Goal: Task Accomplishment & Management: Use online tool/utility

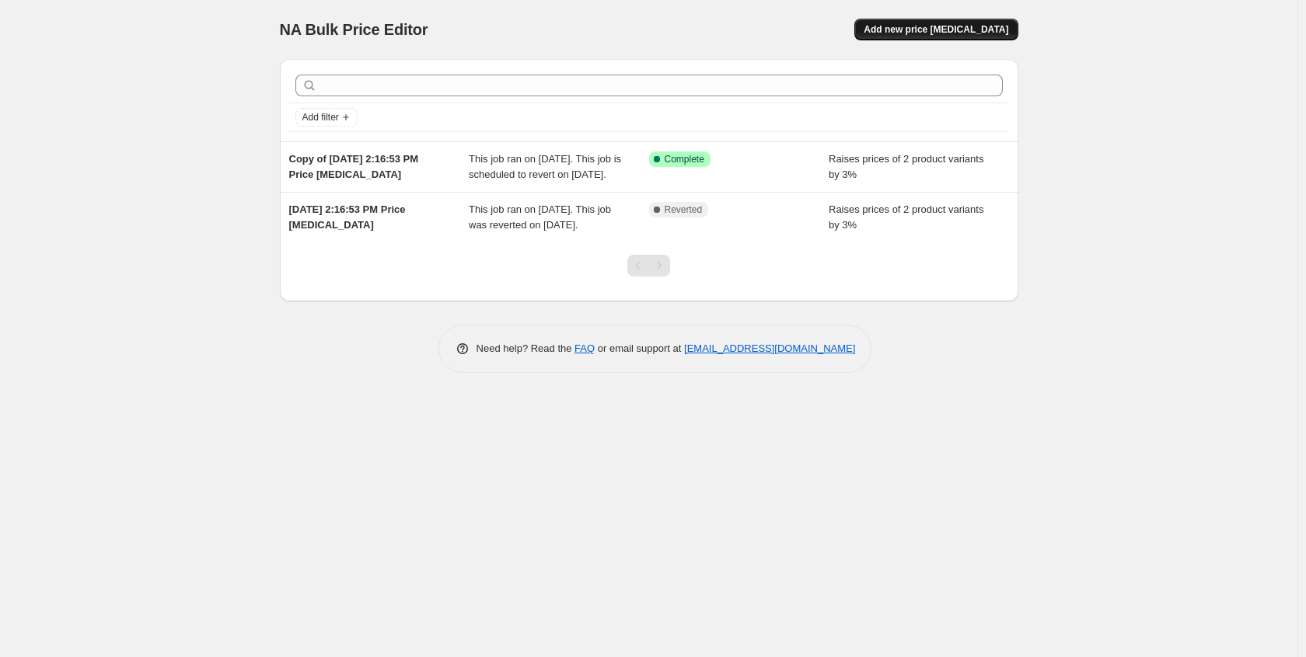
click at [952, 33] on span "Add new price [MEDICAL_DATA]" at bounding box center [935, 29] width 145 height 12
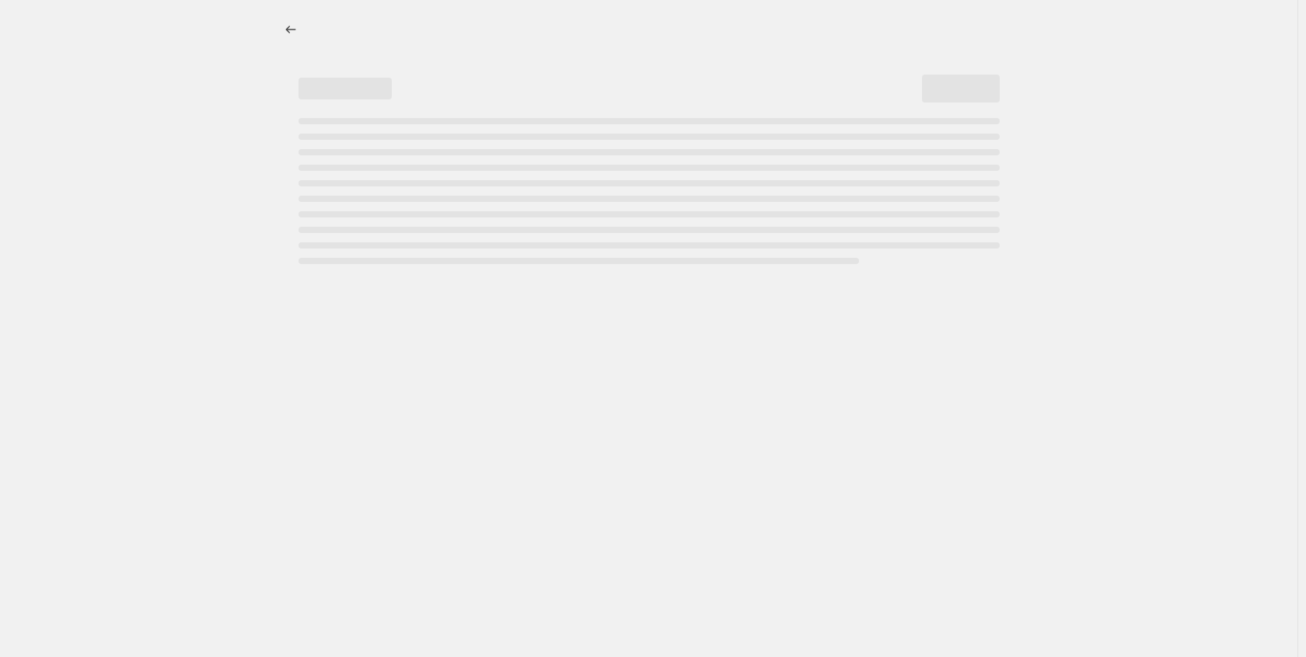
select select "percentage"
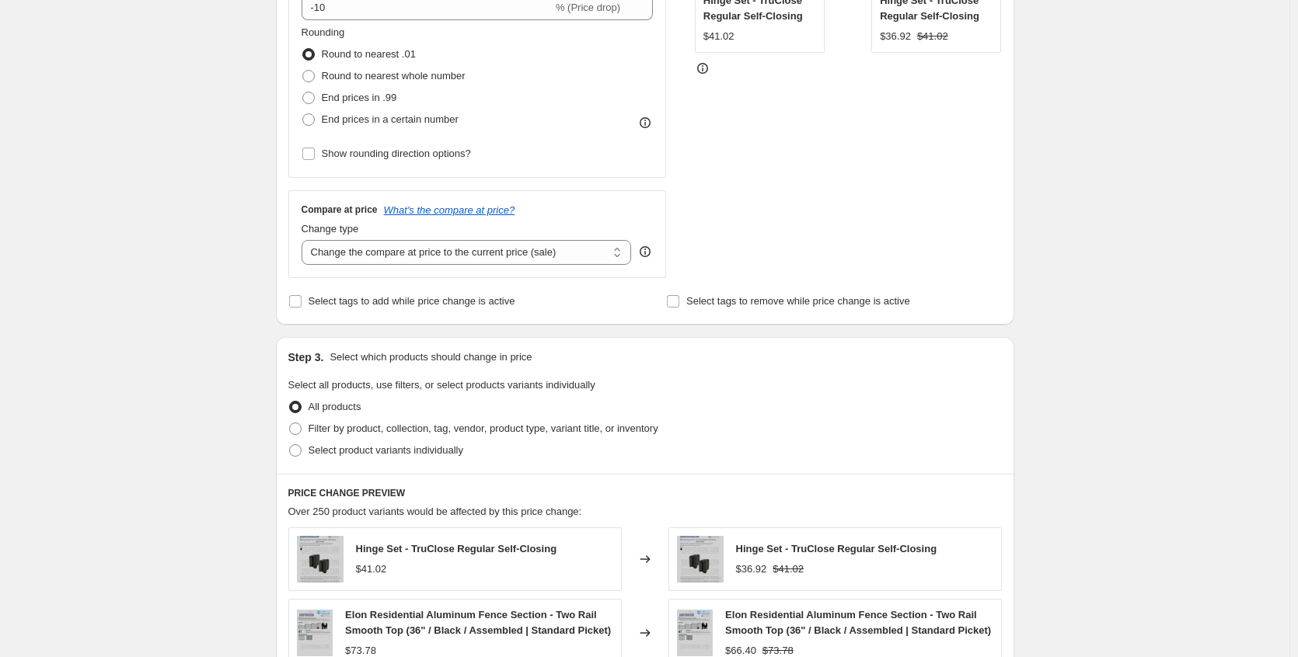
scroll to position [78, 0]
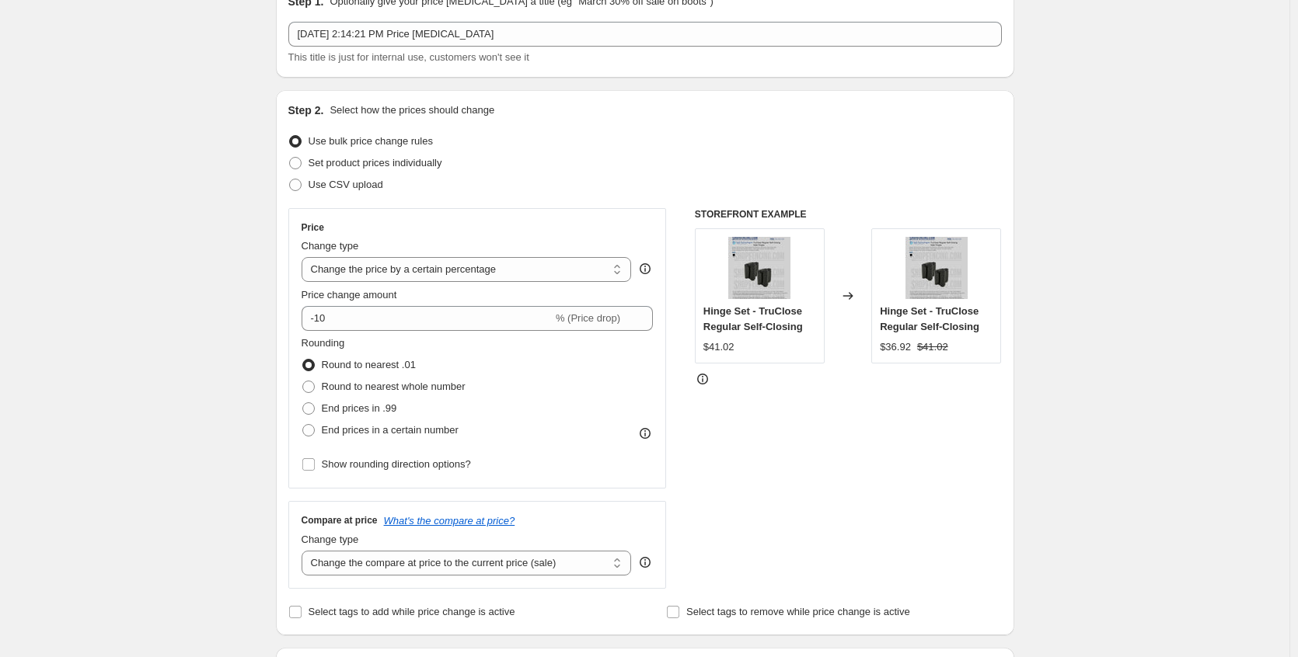
click at [382, 139] on span "Use bulk price change rules" at bounding box center [371, 141] width 124 height 12
click at [290, 136] on input "Use bulk price change rules" at bounding box center [289, 135] width 1 height 1
click at [384, 166] on span "Set product prices individually" at bounding box center [376, 163] width 134 height 12
click at [290, 158] on input "Set product prices individually" at bounding box center [289, 157] width 1 height 1
radio input "true"
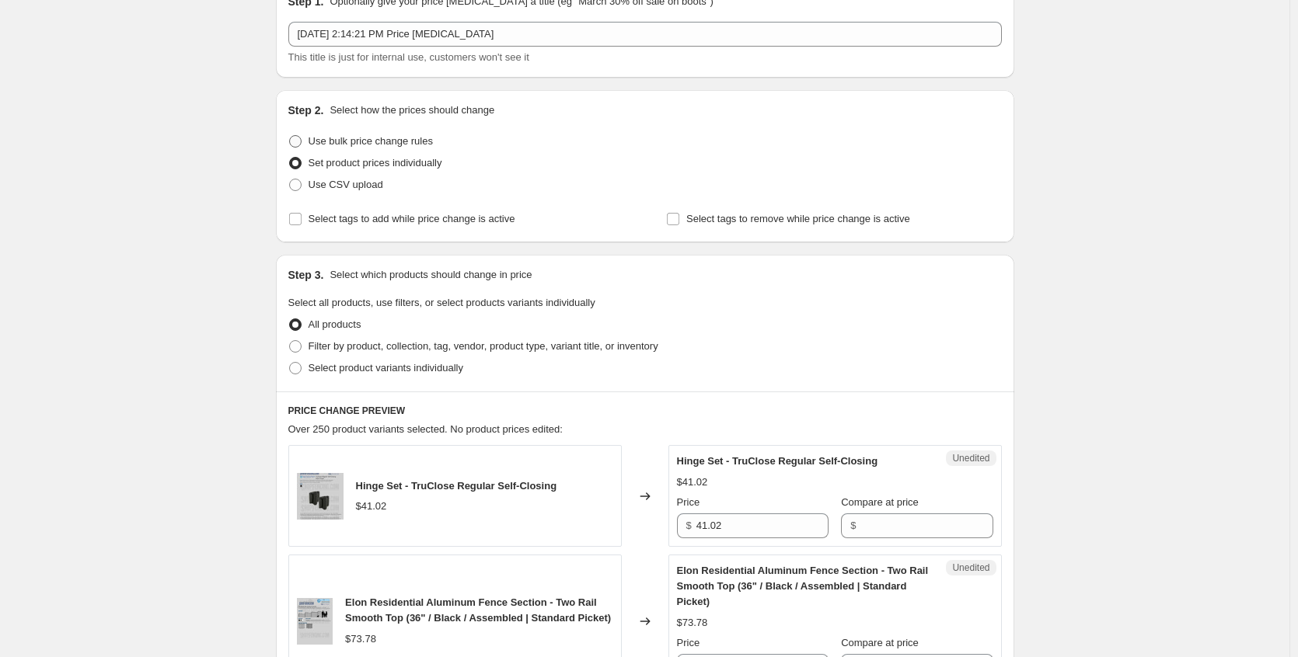
click at [389, 145] on span "Use bulk price change rules" at bounding box center [371, 141] width 124 height 12
click at [290, 136] on input "Use bulk price change rules" at bounding box center [289, 135] width 1 height 1
radio input "true"
select select "percentage"
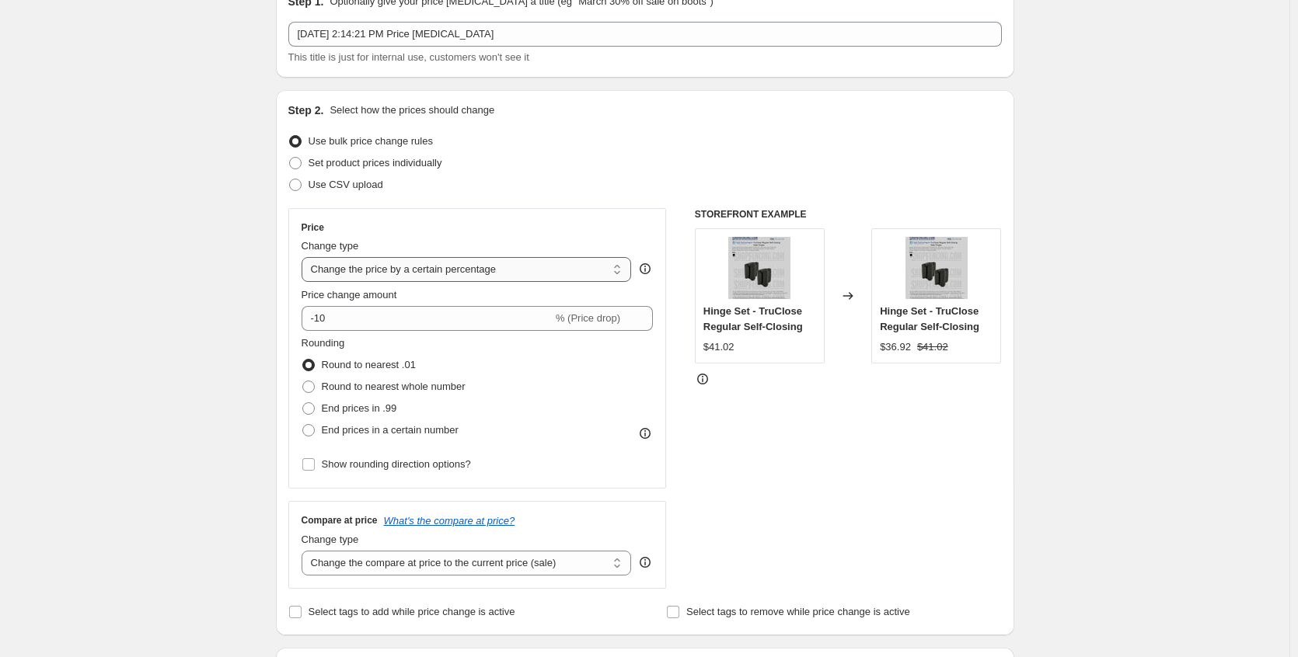
click at [455, 259] on select "Change the price to a certain amount Change the price by a certain amount Chang…" at bounding box center [467, 269] width 330 height 25
click at [570, 211] on div "Price Change type Change the price to a certain amount Change the price by a ce…" at bounding box center [477, 348] width 378 height 281
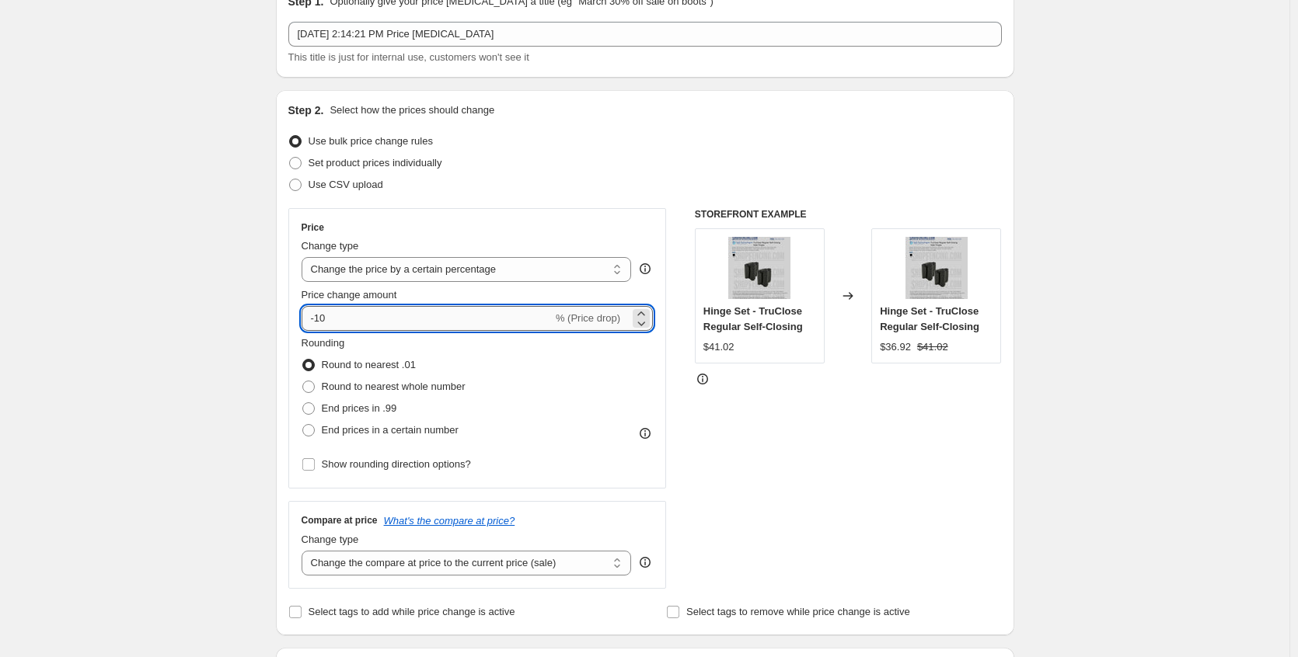
click at [440, 319] on input "-10" at bounding box center [427, 318] width 251 height 25
type input "1"
type input "3"
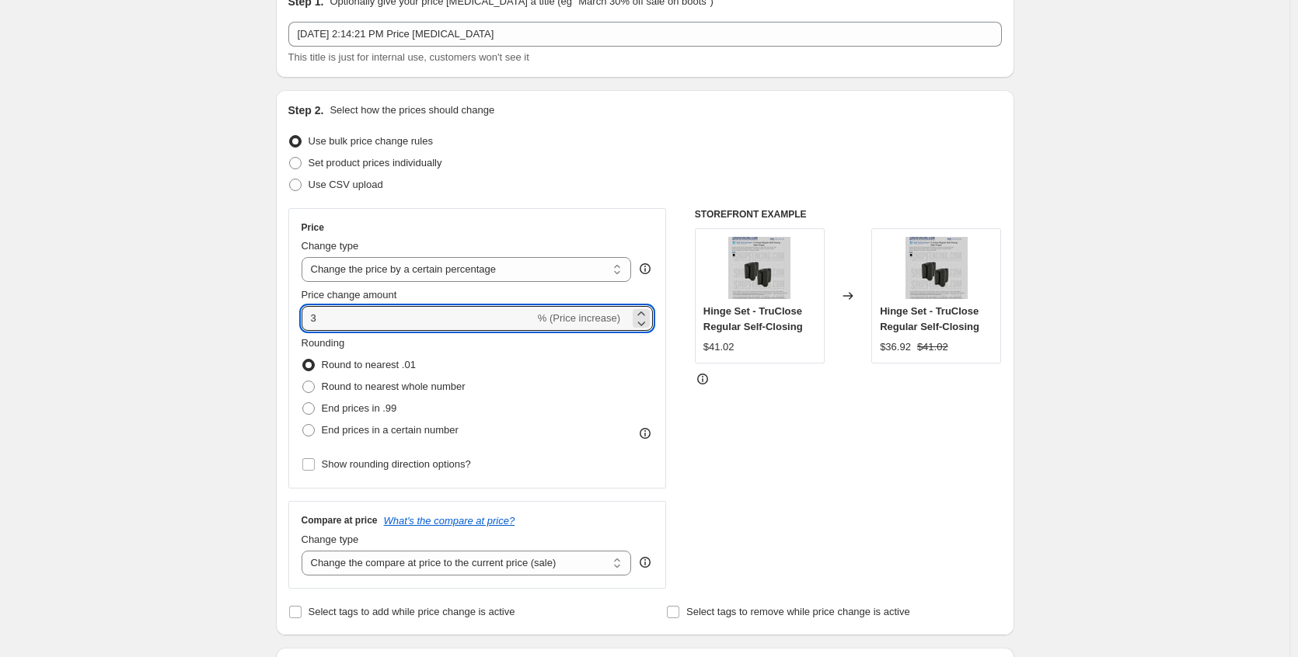
click at [739, 431] on div "STOREFRONT EXAMPLE Hinge Set - TruClose Regular Self-Closing $41.02 Changed to …" at bounding box center [848, 398] width 307 height 381
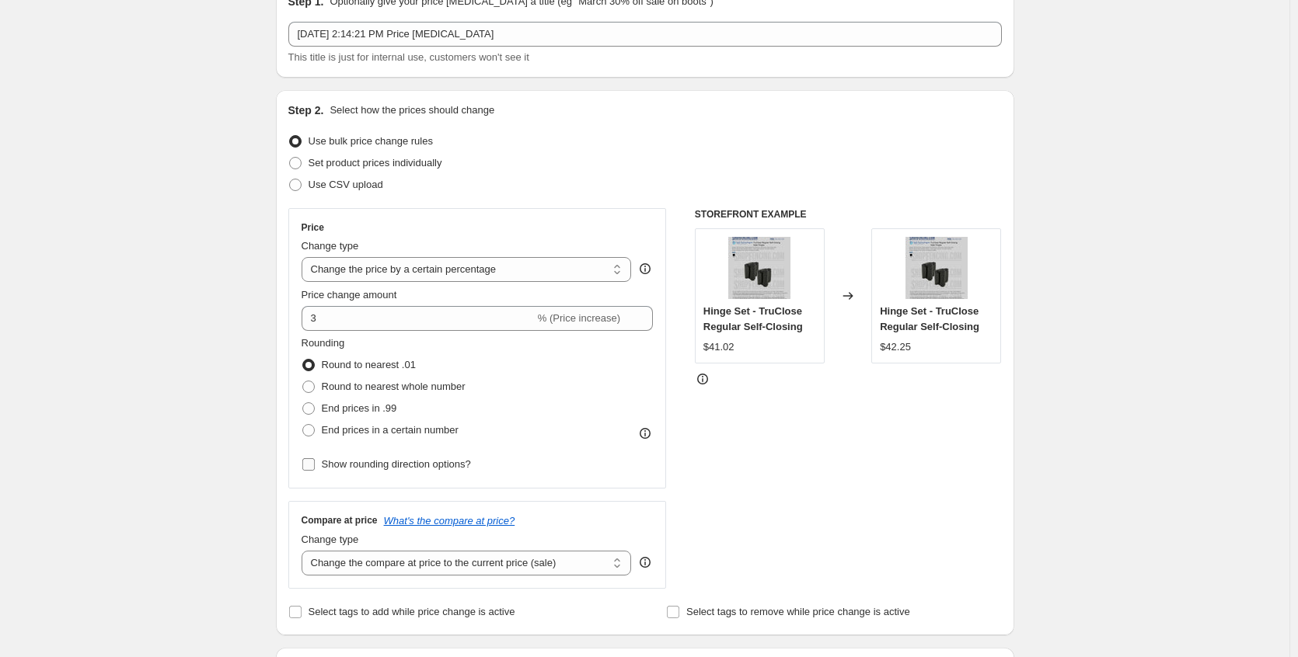
scroll to position [233, 0]
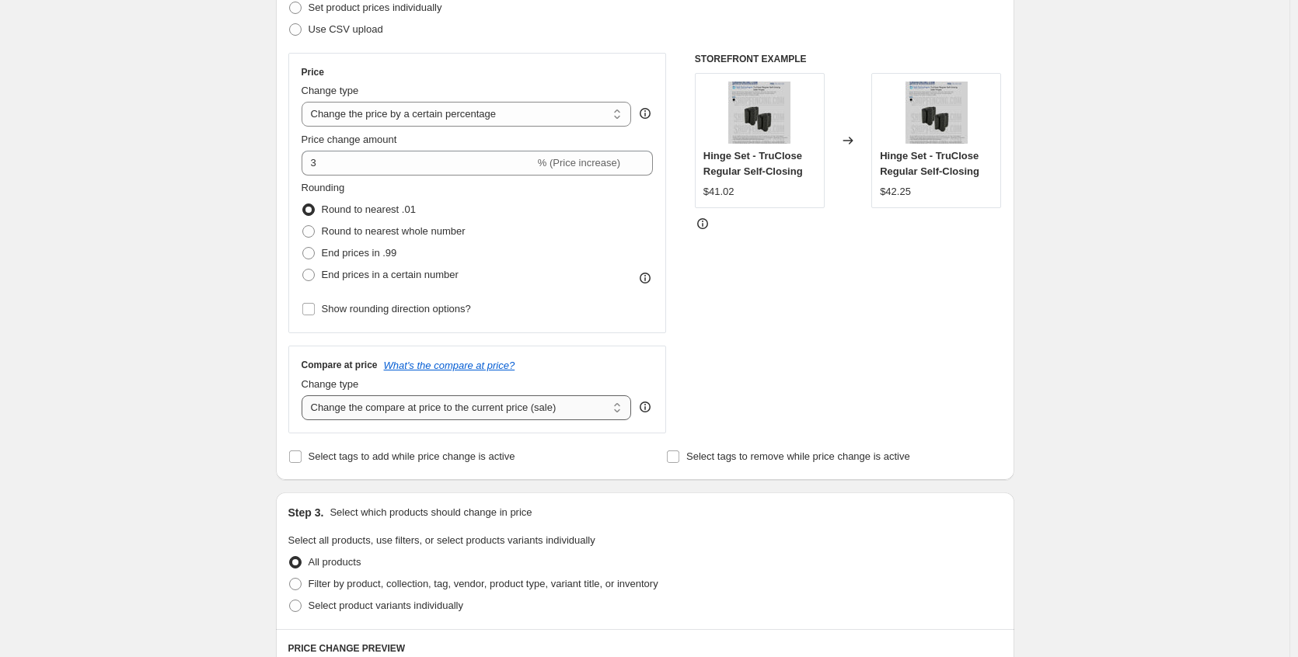
click at [619, 407] on select "Change the compare at price to the current price (sale) Change the compare at p…" at bounding box center [467, 408] width 330 height 25
select select "no_change"
click at [305, 396] on select "Change the compare at price to the current price (sale) Change the compare at p…" at bounding box center [467, 408] width 330 height 25
click at [734, 369] on div "STOREFRONT EXAMPLE Hinge Set - TruClose Regular Self-Closing $41.02 Changed to …" at bounding box center [848, 243] width 307 height 381
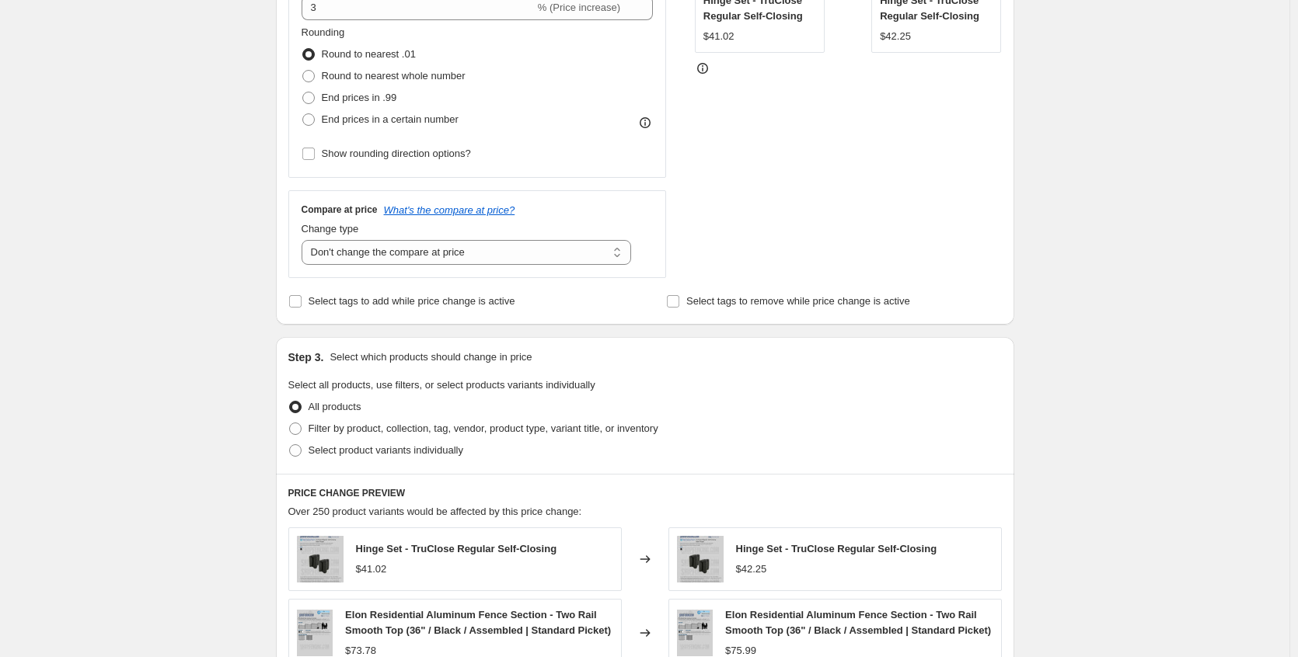
scroll to position [466, 0]
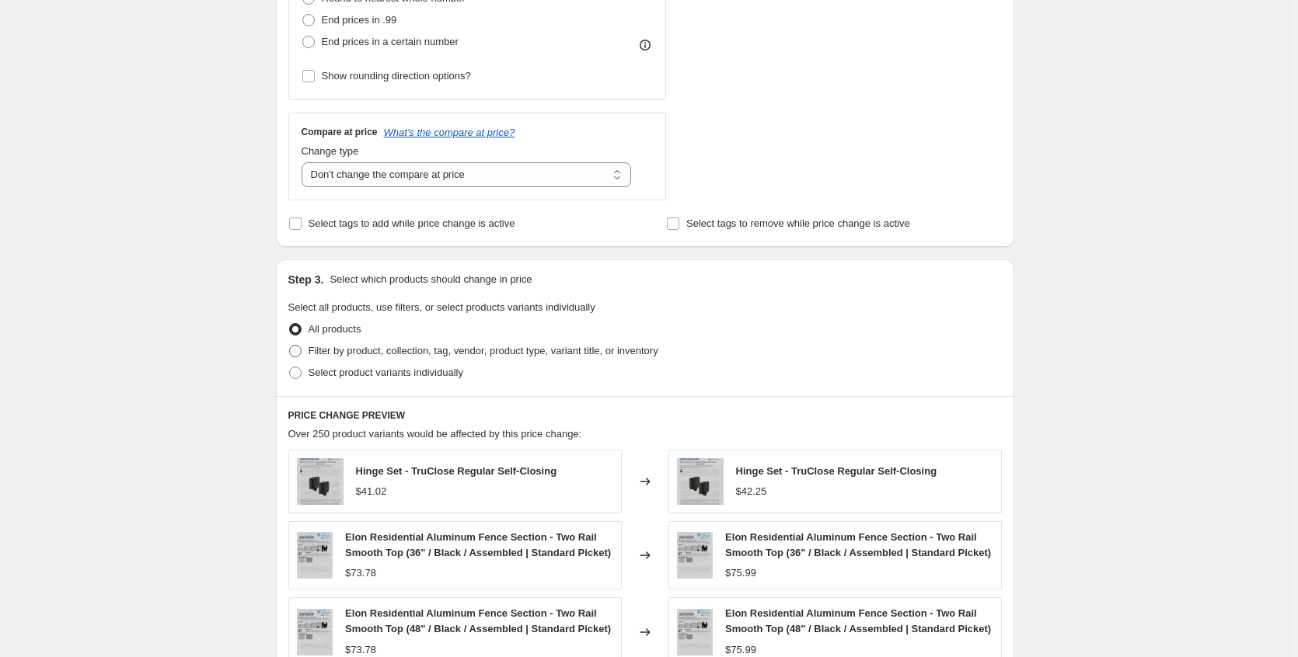
click at [461, 352] on span "Filter by product, collection, tag, vendor, product type, variant title, or inv…" at bounding box center [484, 351] width 350 height 12
click at [290, 346] on input "Filter by product, collection, tag, vendor, product type, variant title, or inv…" at bounding box center [289, 345] width 1 height 1
radio input "true"
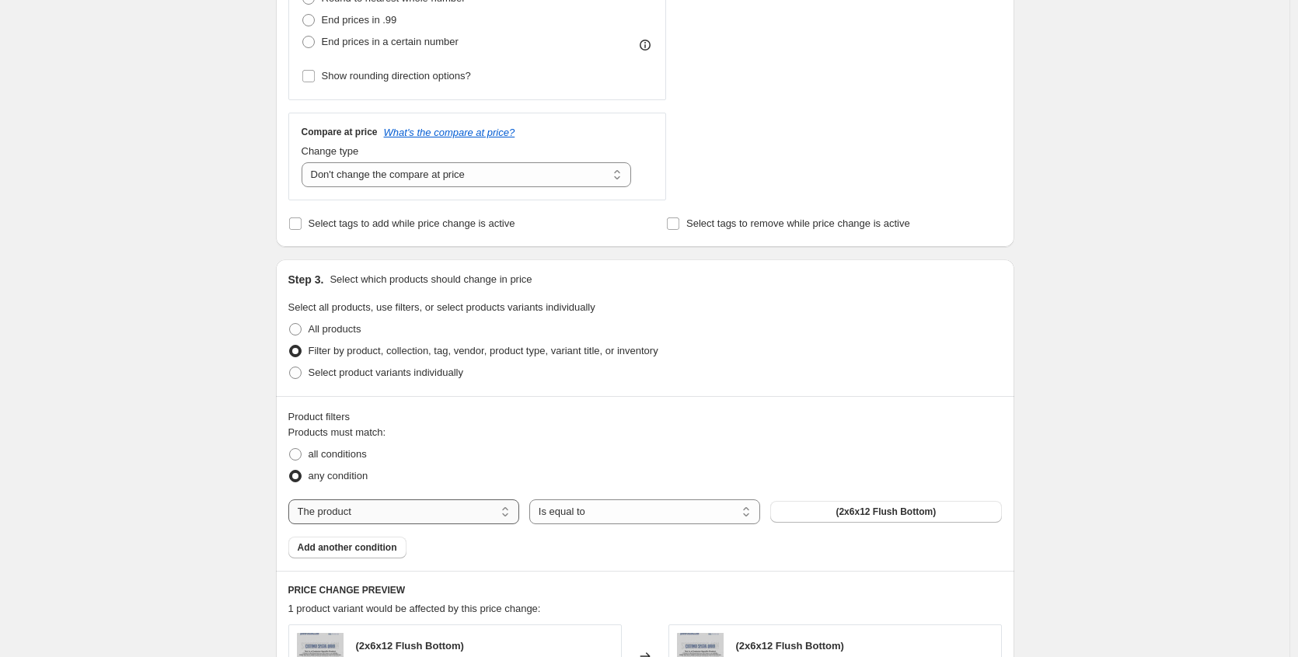
click at [441, 501] on select "The product The product's collection The product's tag The product's vendor The…" at bounding box center [403, 512] width 231 height 25
click at [705, 511] on select "Is equal to Is not equal to" at bounding box center [644, 512] width 231 height 25
click at [715, 511] on select "Is equal to Is not equal to" at bounding box center [644, 512] width 231 height 25
click at [810, 507] on button "Aluminum Handrail" at bounding box center [885, 512] width 231 height 22
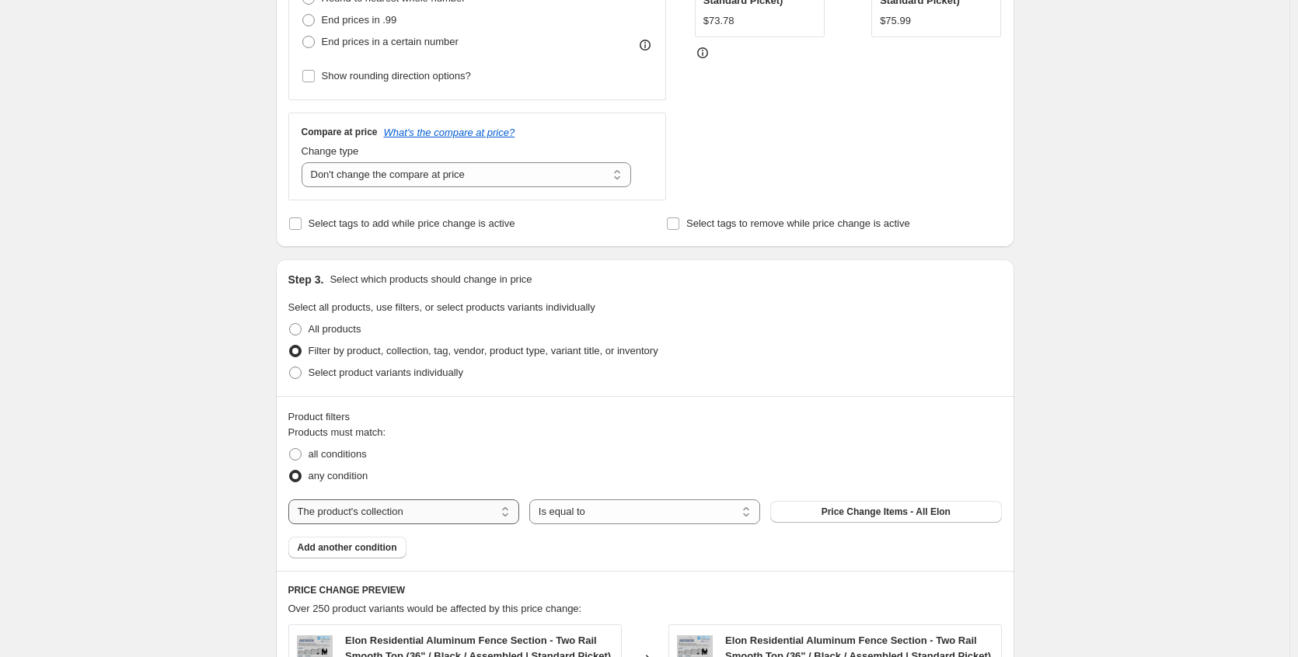
click at [507, 510] on select "The product The product's collection The product's tag The product's vendor The…" at bounding box center [403, 512] width 231 height 25
select select "product"
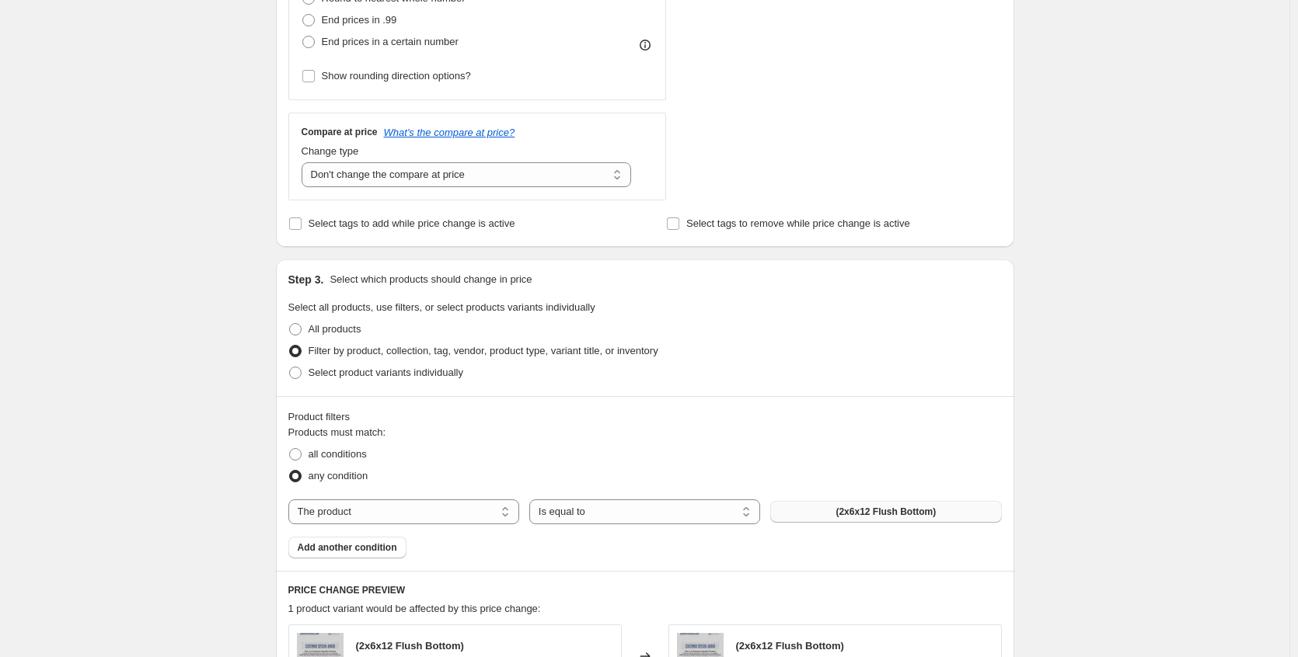
click at [866, 514] on span "(2x6x12 Flush Bottom)" at bounding box center [885, 512] width 100 height 12
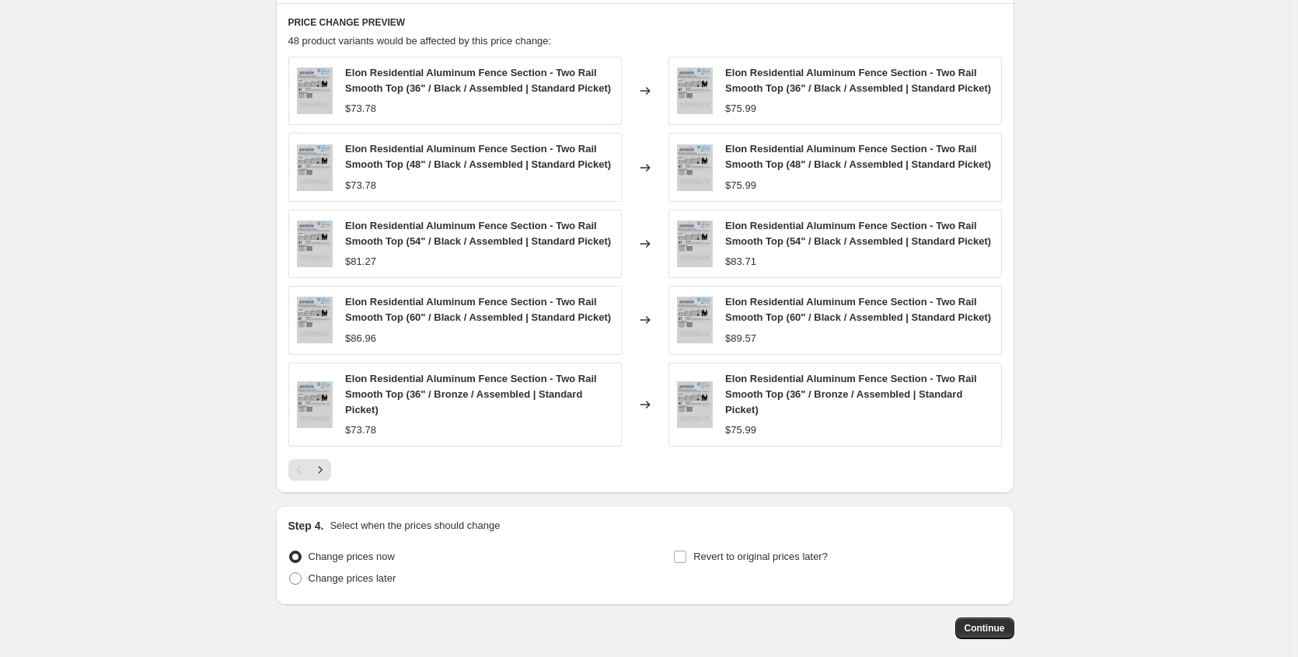
scroll to position [1121, 0]
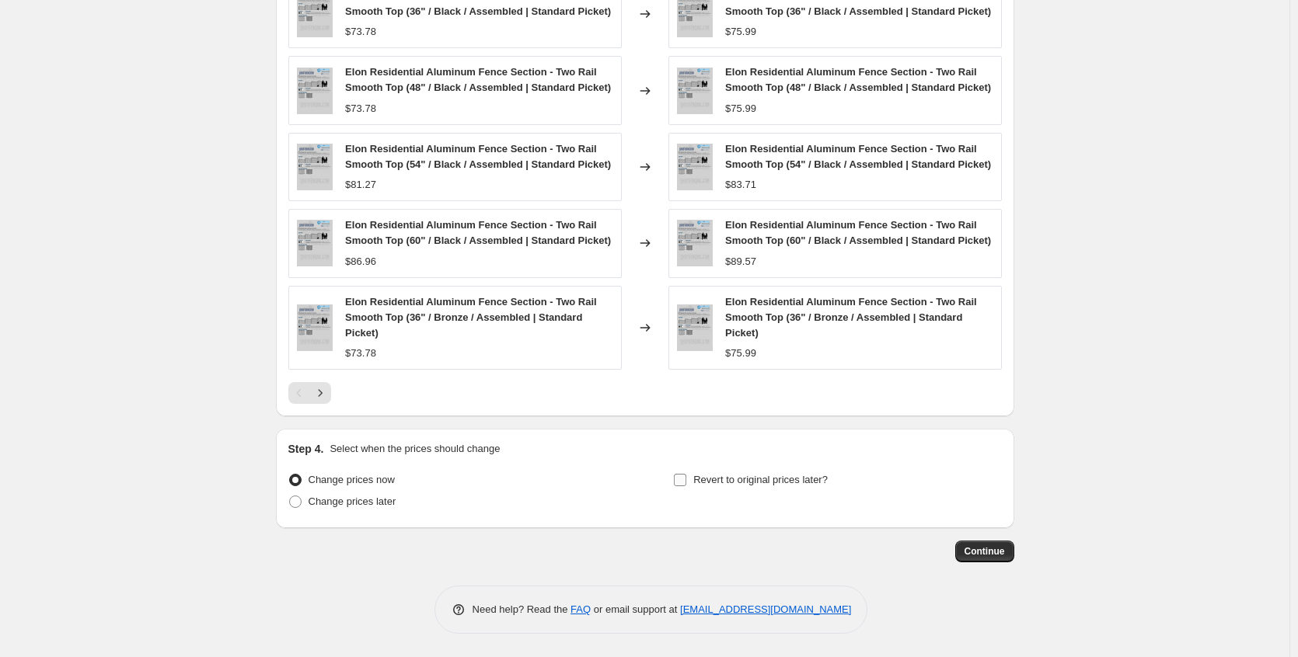
click at [686, 483] on input "Revert to original prices later?" at bounding box center [680, 480] width 12 height 12
checkbox input "true"
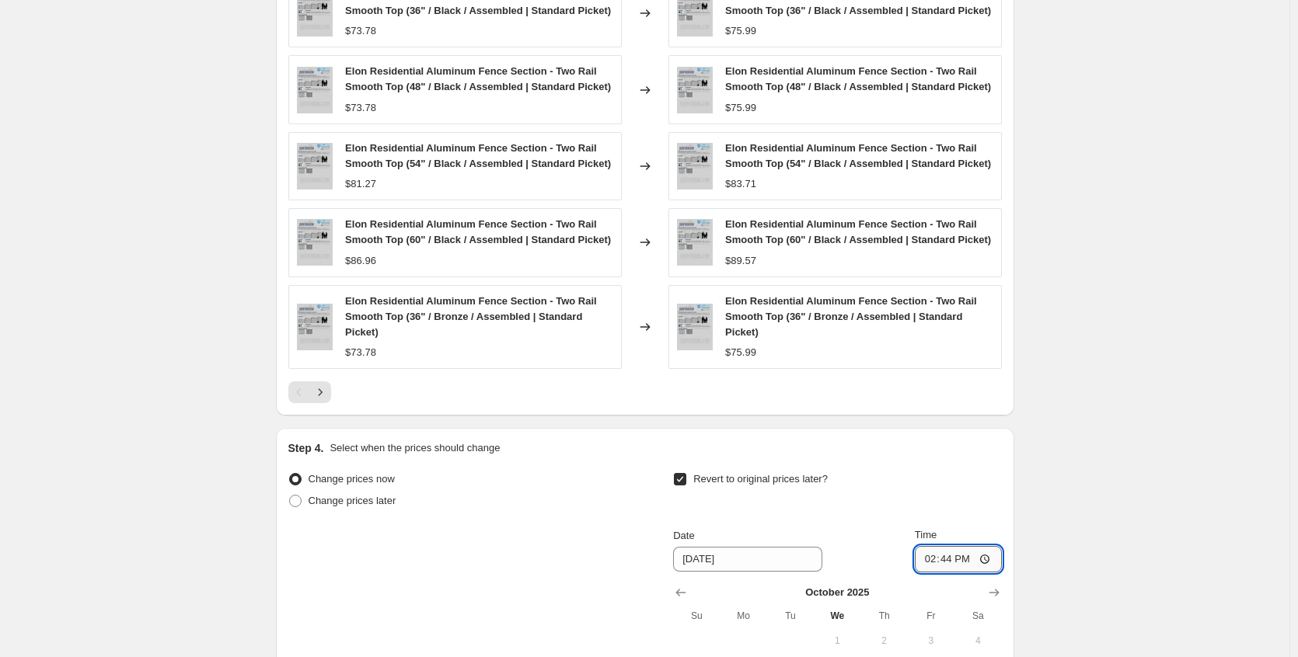
click at [947, 560] on input "14:44" at bounding box center [958, 559] width 87 height 26
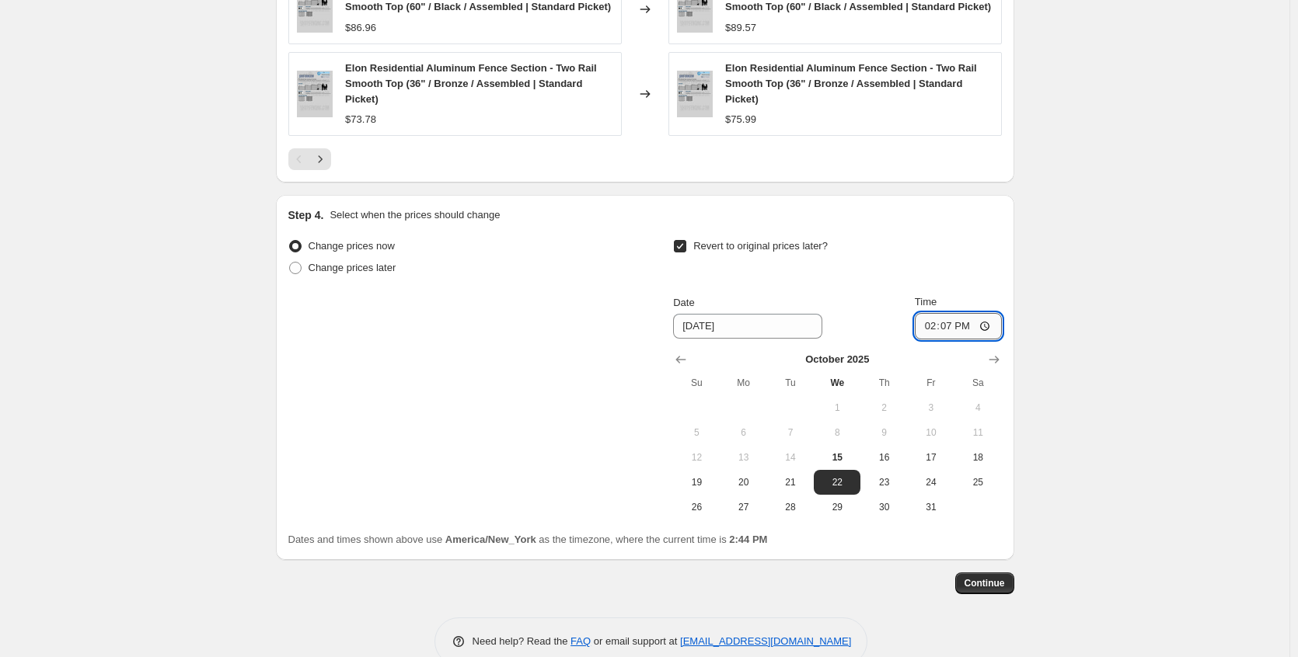
click at [950, 323] on input "14:07" at bounding box center [958, 326] width 87 height 26
type input "14:47"
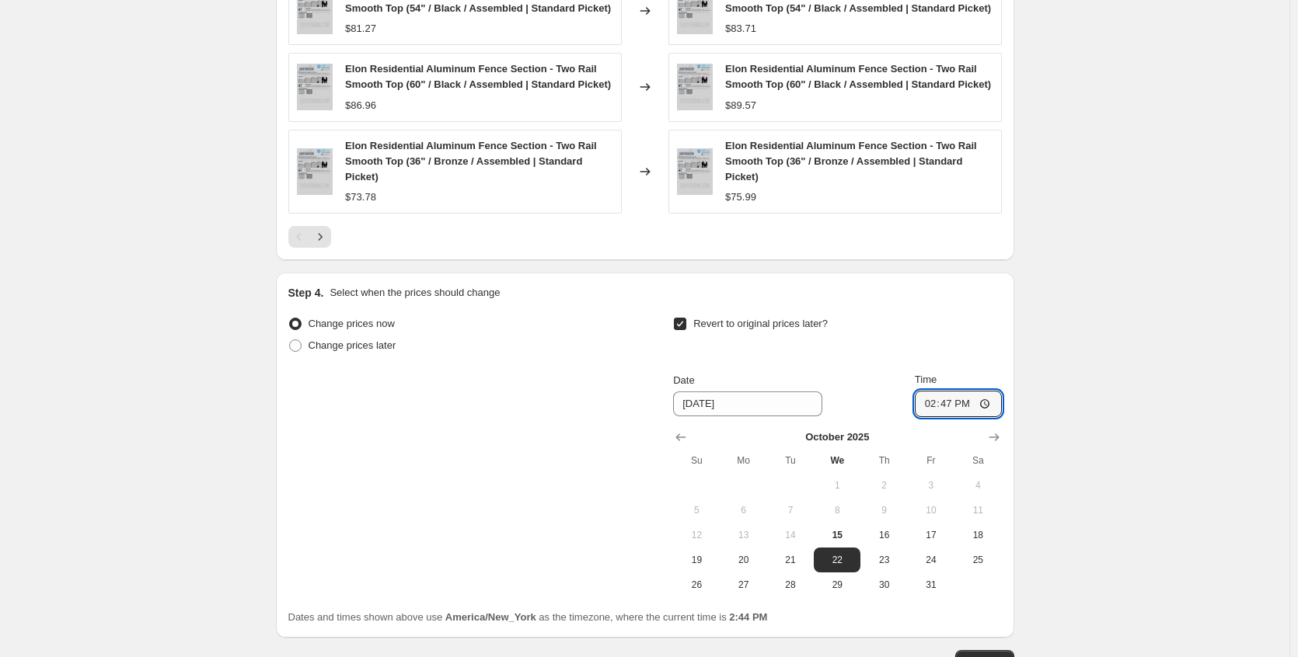
scroll to position [1387, 0]
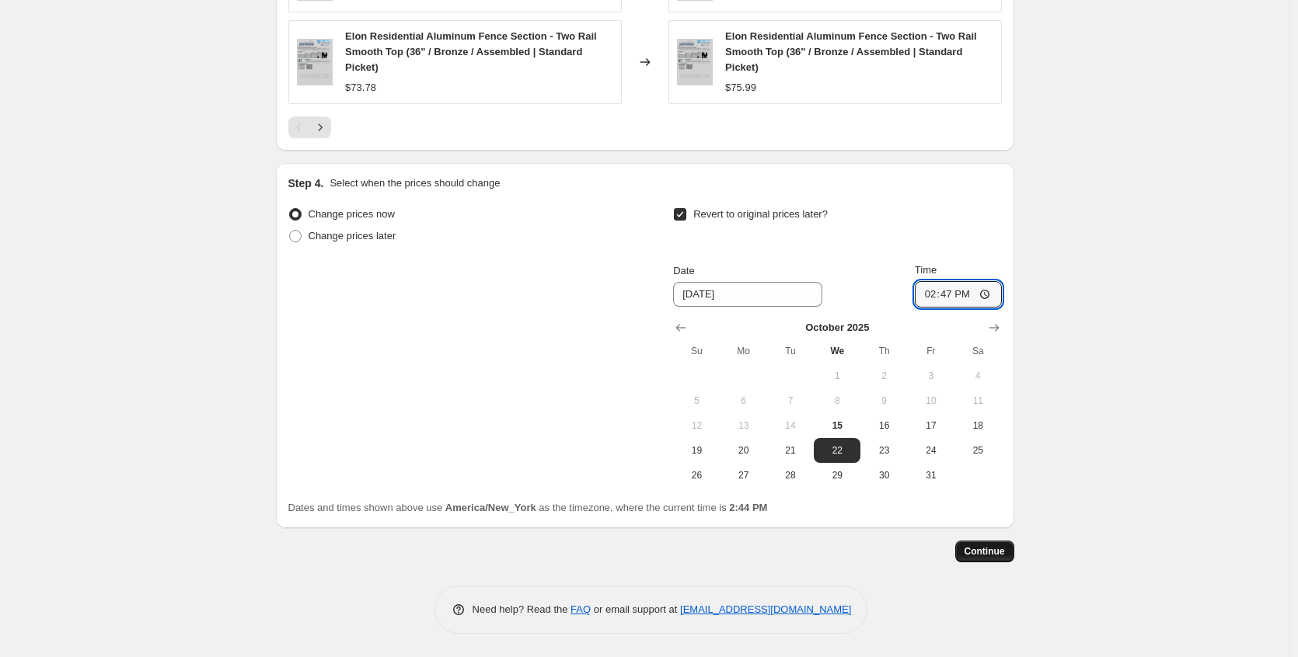
click at [993, 553] on span "Continue" at bounding box center [984, 552] width 40 height 12
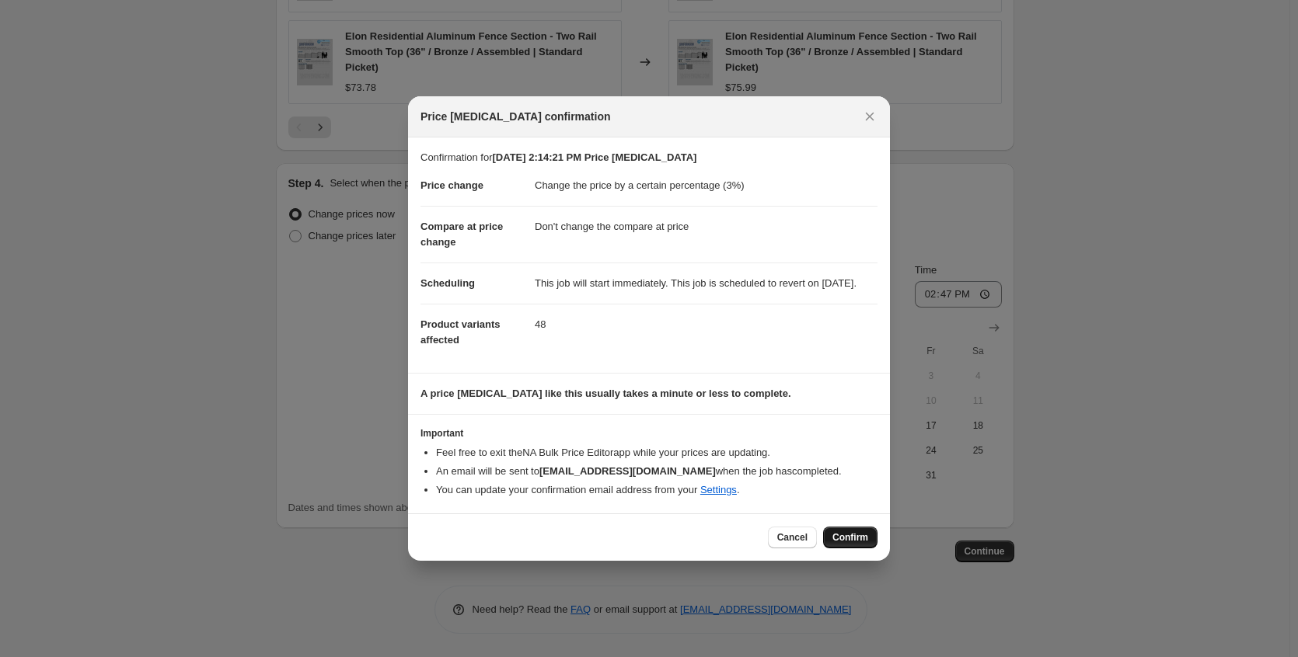
click at [842, 544] on span "Confirm" at bounding box center [850, 538] width 36 height 12
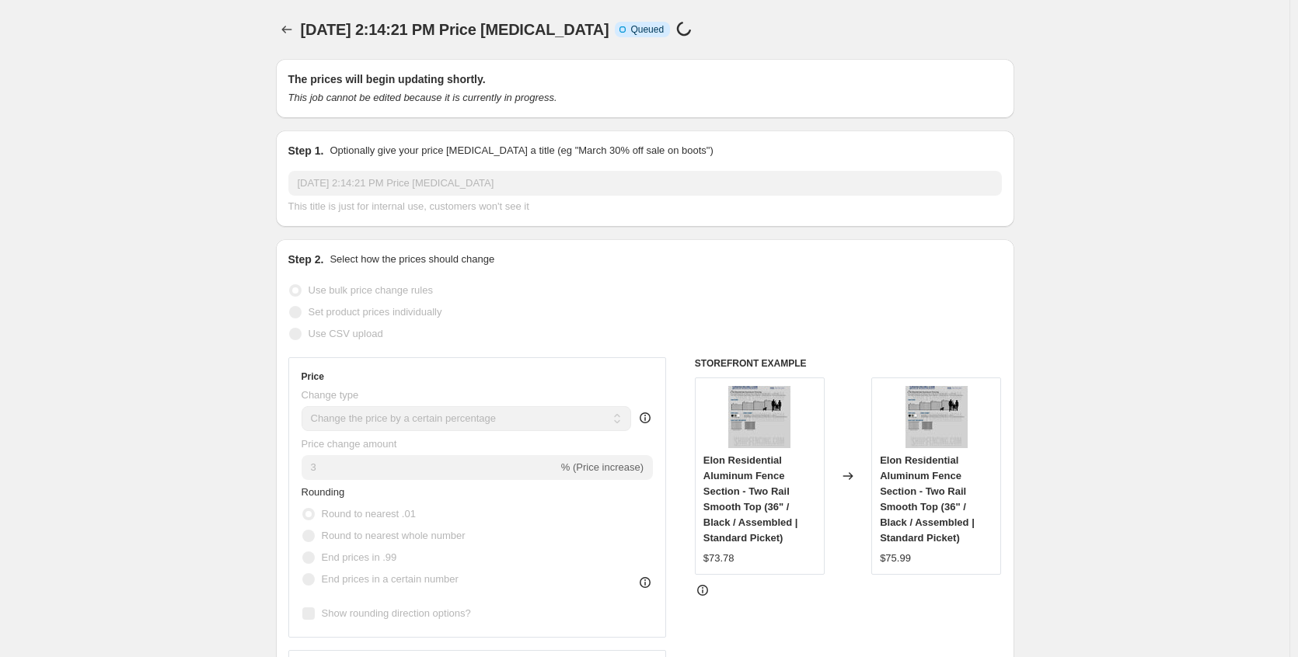
select select "percentage"
select select "no_change"
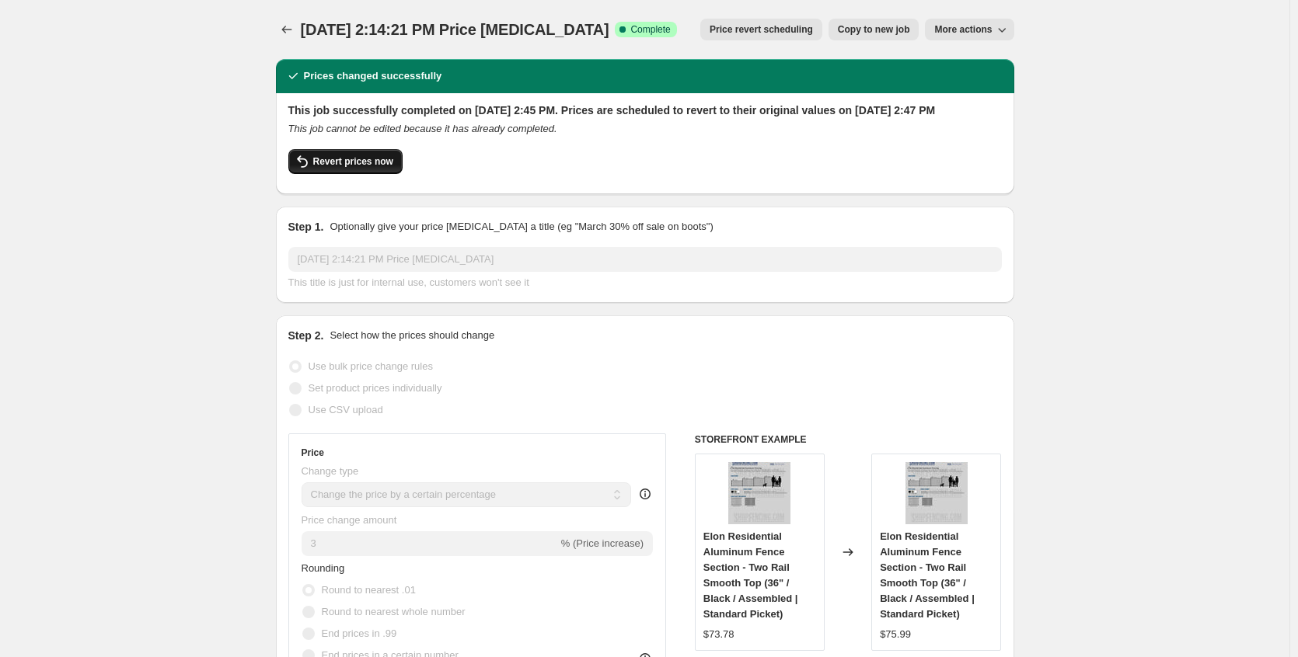
click at [372, 174] on button "Revert prices now" at bounding box center [345, 161] width 114 height 25
checkbox input "false"
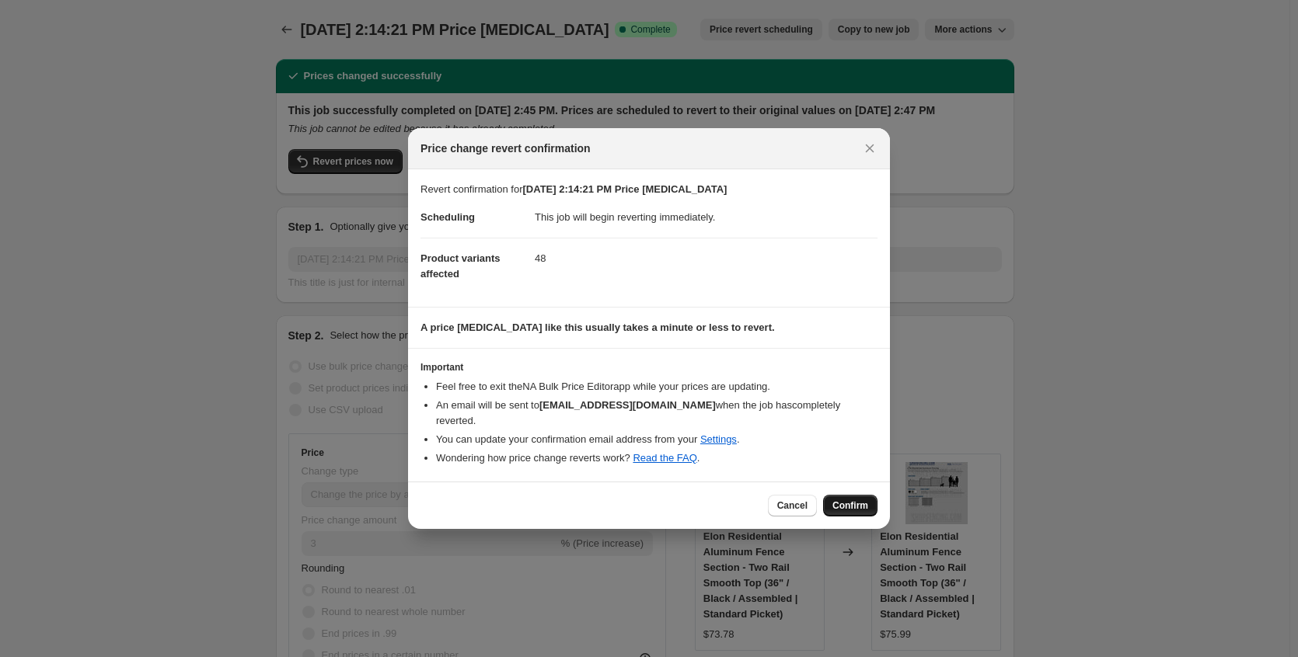
click at [860, 502] on span "Confirm" at bounding box center [850, 506] width 36 height 12
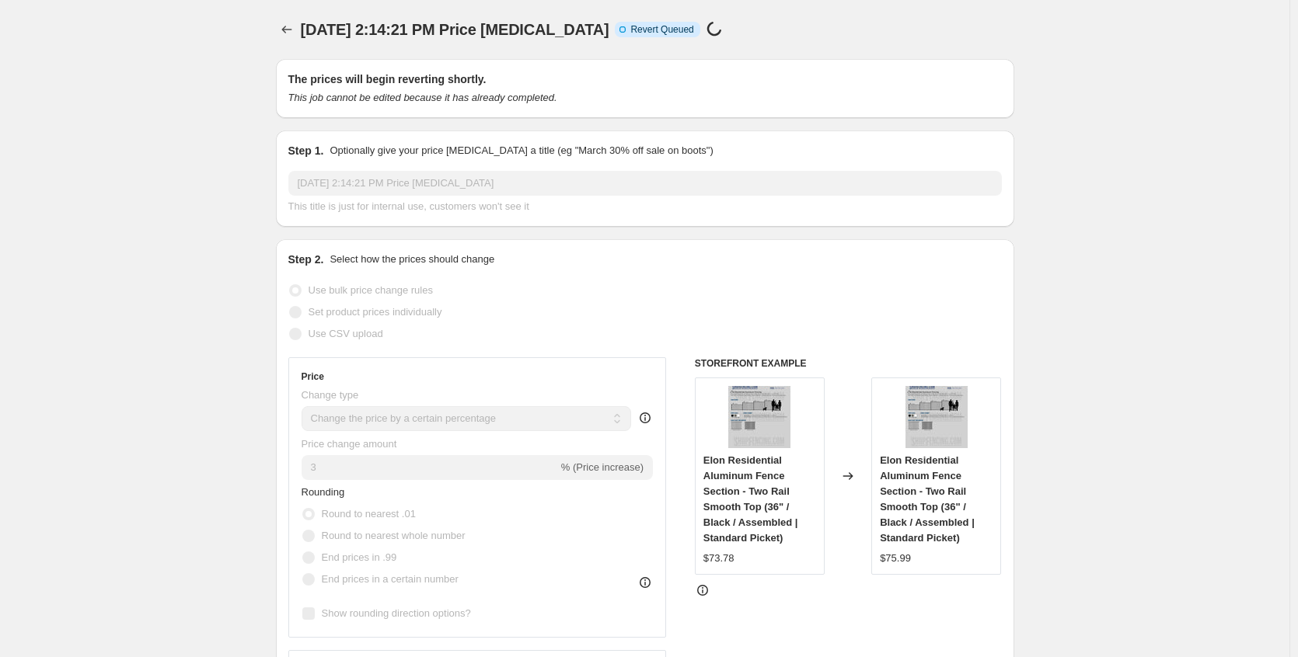
select select "percentage"
select select "no_change"
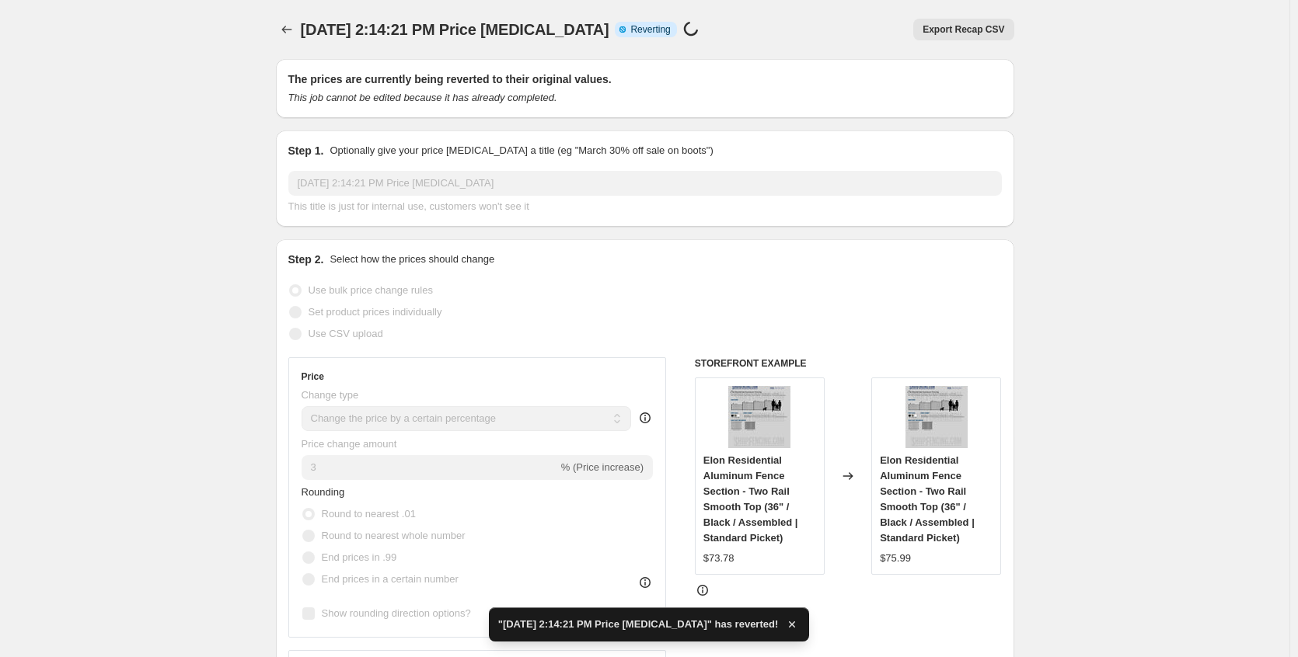
checkbox input "true"
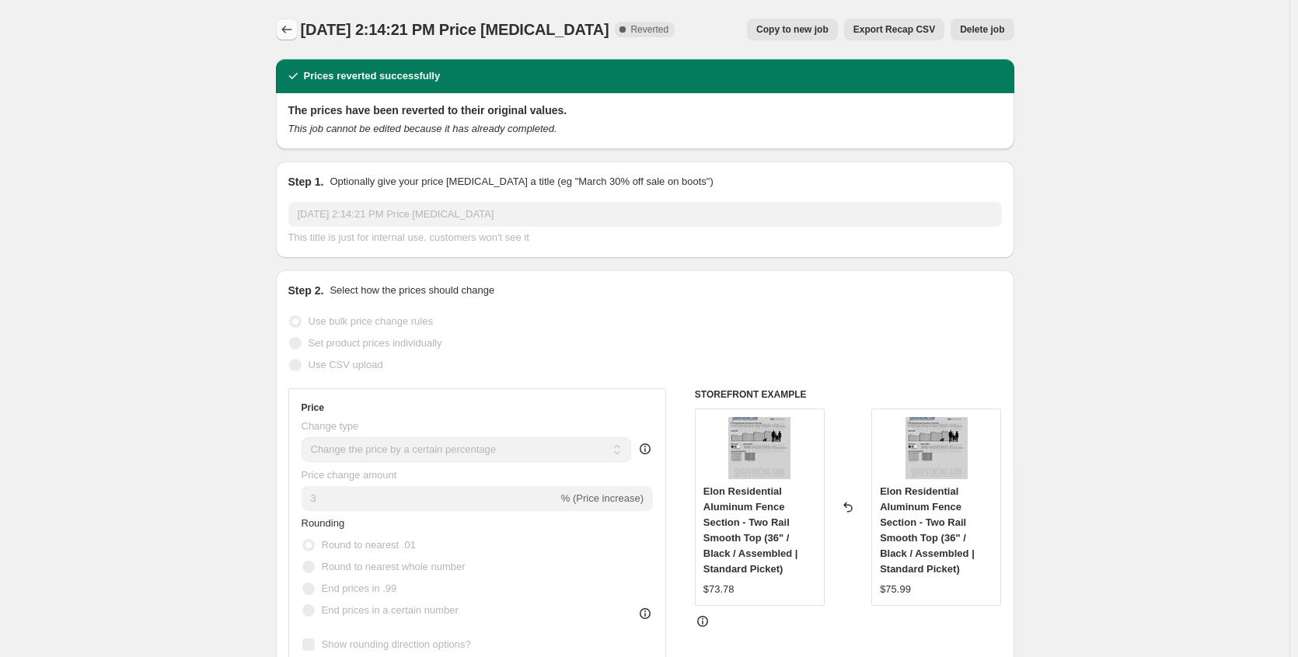
click at [291, 33] on icon "Price change jobs" at bounding box center [287, 30] width 16 height 16
